Goal: Complete application form: Complete application form

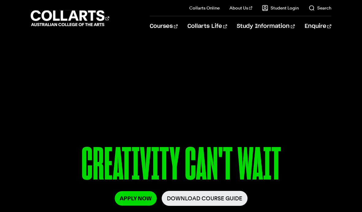
click at [139, 201] on link "Apply Now" at bounding box center [136, 198] width 42 height 14
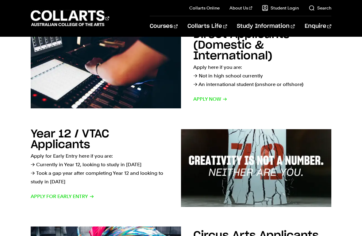
scroll to position [117, 0]
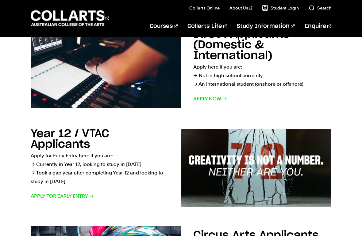
click at [55, 192] on span "Apply for Early Entry" at bounding box center [62, 196] width 63 height 9
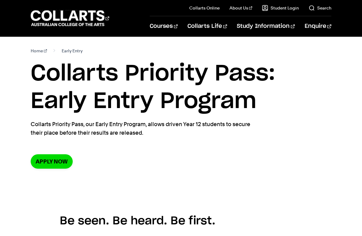
click at [36, 162] on link "Apply now" at bounding box center [52, 161] width 42 height 14
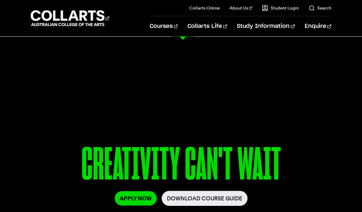
click at [192, 123] on link "Screen & Media" at bounding box center [219, 124] width 68 height 7
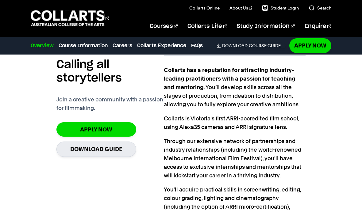
scroll to position [389, 0]
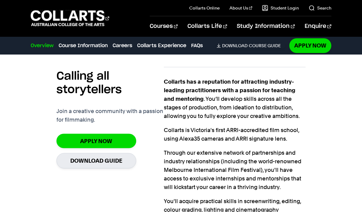
click at [71, 135] on link "Apply Now" at bounding box center [96, 141] width 80 height 14
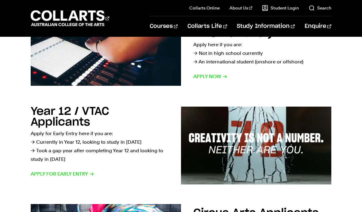
scroll to position [137, 0]
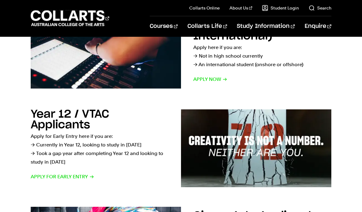
click at [44, 173] on span "Apply for Early Entry" at bounding box center [62, 177] width 63 height 9
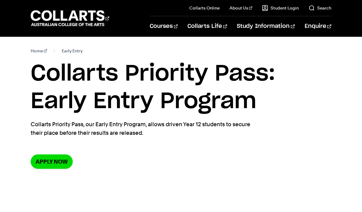
click at [48, 162] on link "Apply now" at bounding box center [52, 161] width 42 height 14
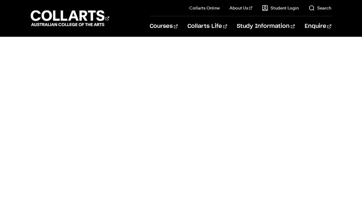
scroll to position [518, 0]
